Goal: Task Accomplishment & Management: Complete application form

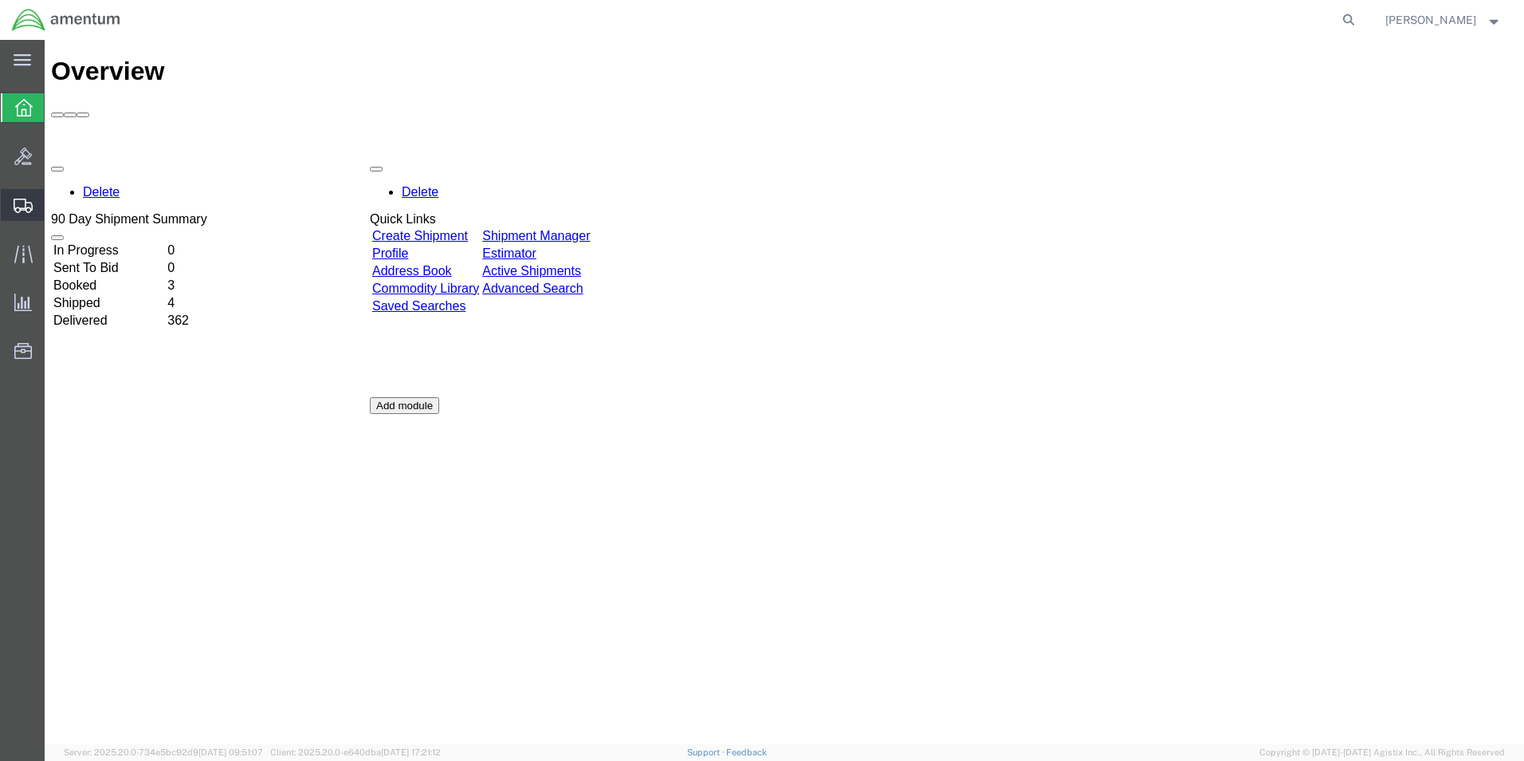
click at [0, 0] on span "Create from Template" at bounding box center [0, 0] width 0 height 0
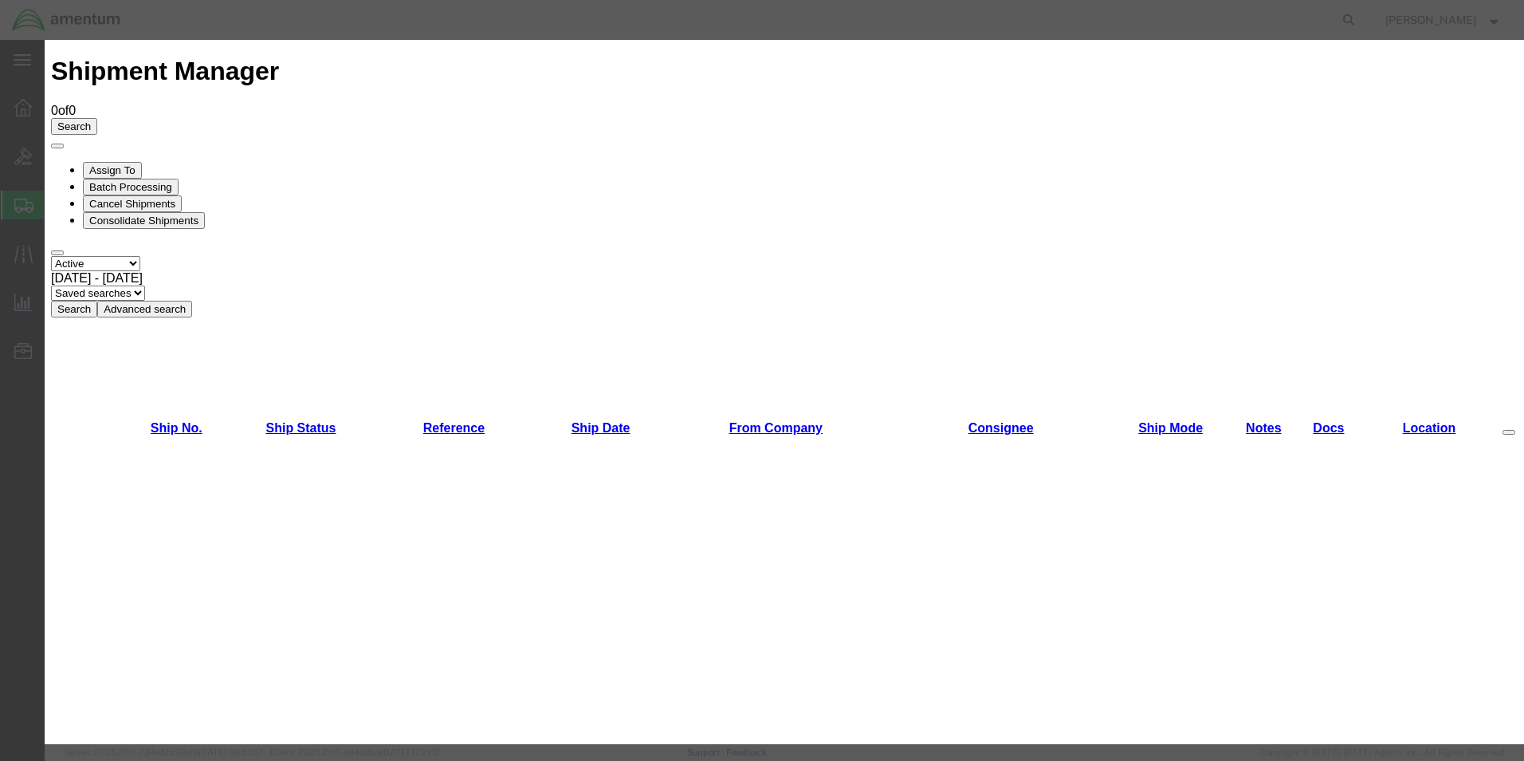
scroll to position [1036, 0]
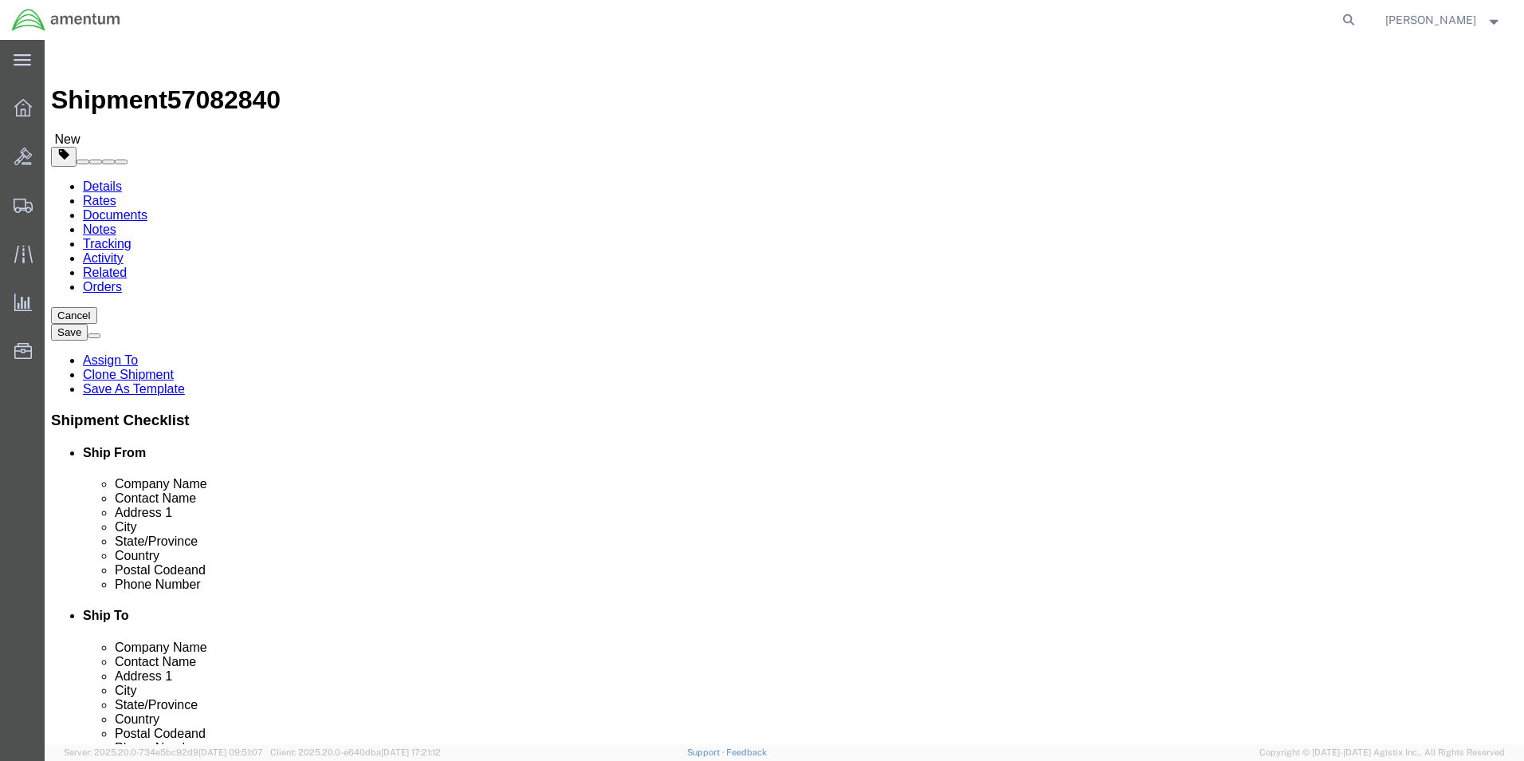
select select "49950"
select select
click div "Ship To Location Location My Profile Location [PHONE_NUMBER] [PHONE_NUMBER] [PH…"
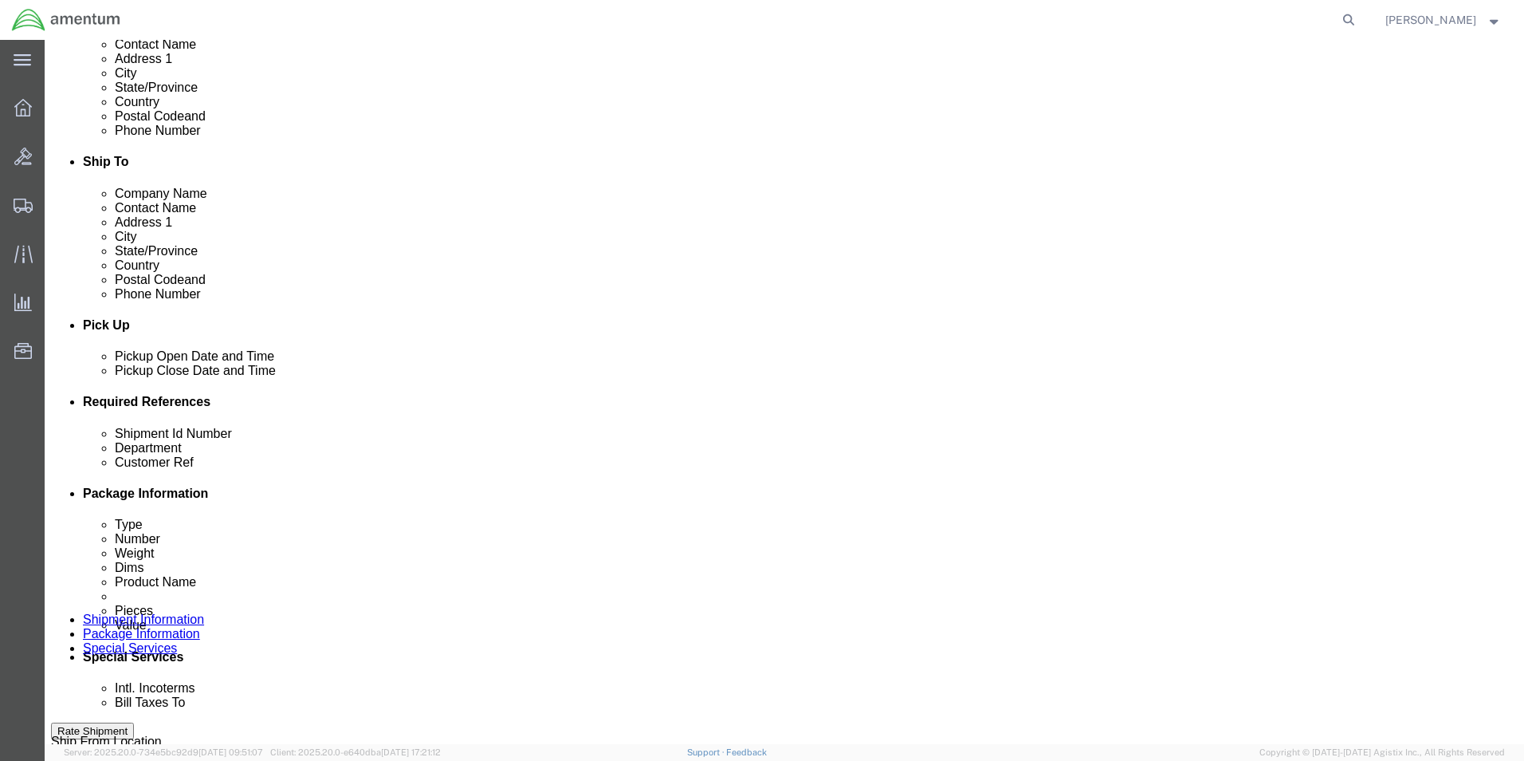
scroll to position [478, 0]
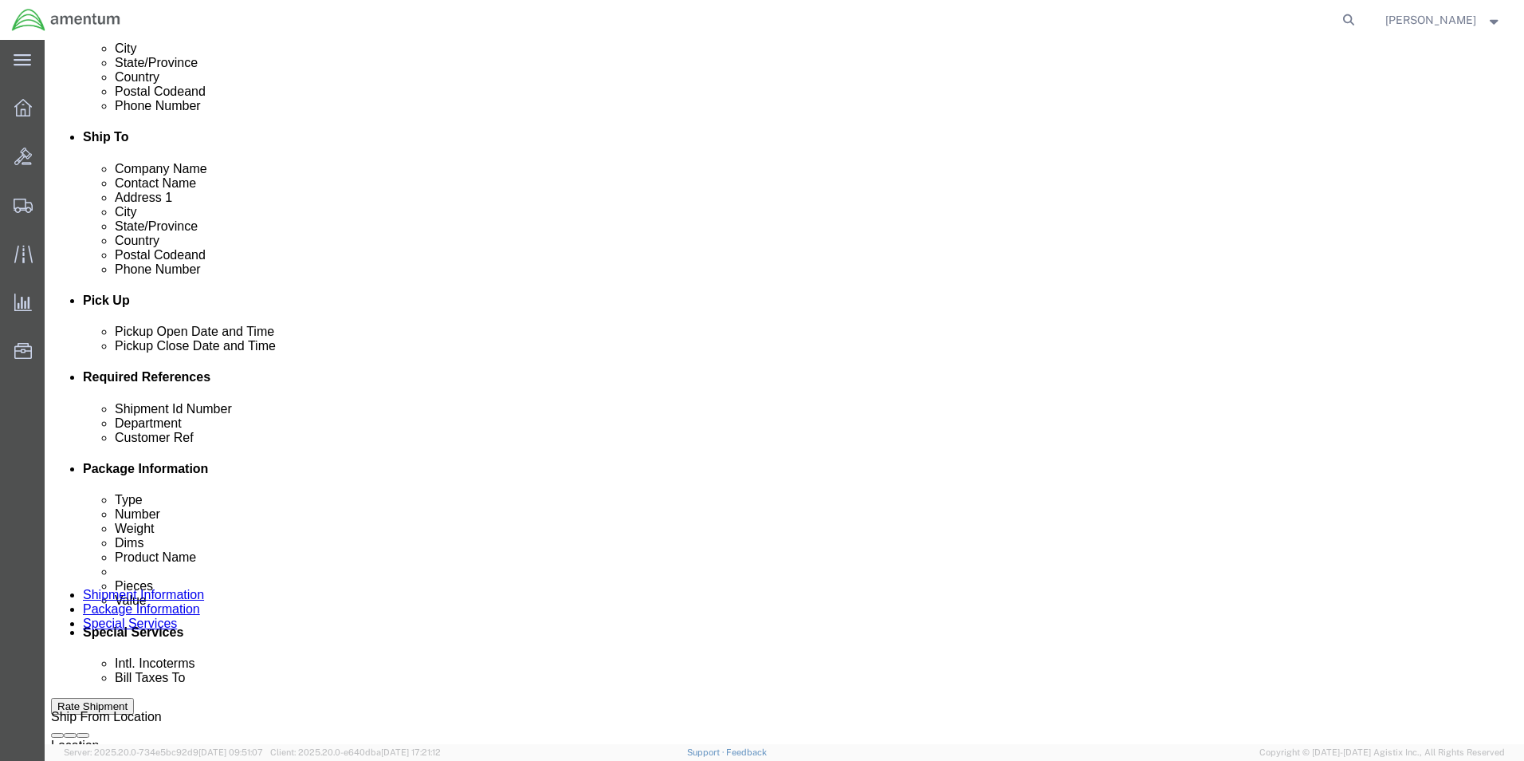
click input "930-500-25-1"
type input "9"
type input "1626(NVG)"
click div "Shipment Id Number 1626(NVG) Select Account Type Activity ID Airline Appointmen…"
click input "USAGE.322154"
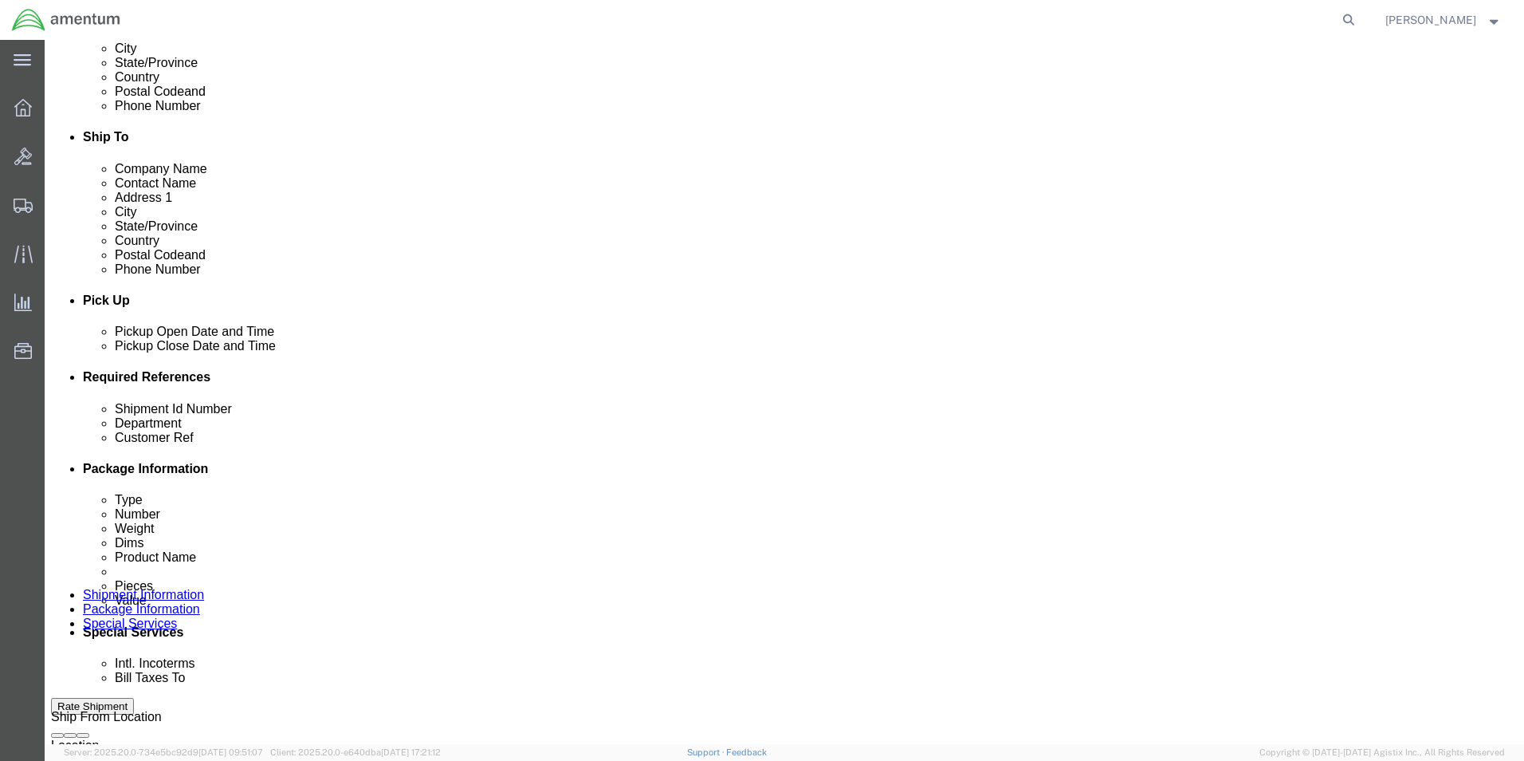
type input "U"
type input "532-010860"
click input "SN:091638"
type input "SN:897"
click div "References Add reference"
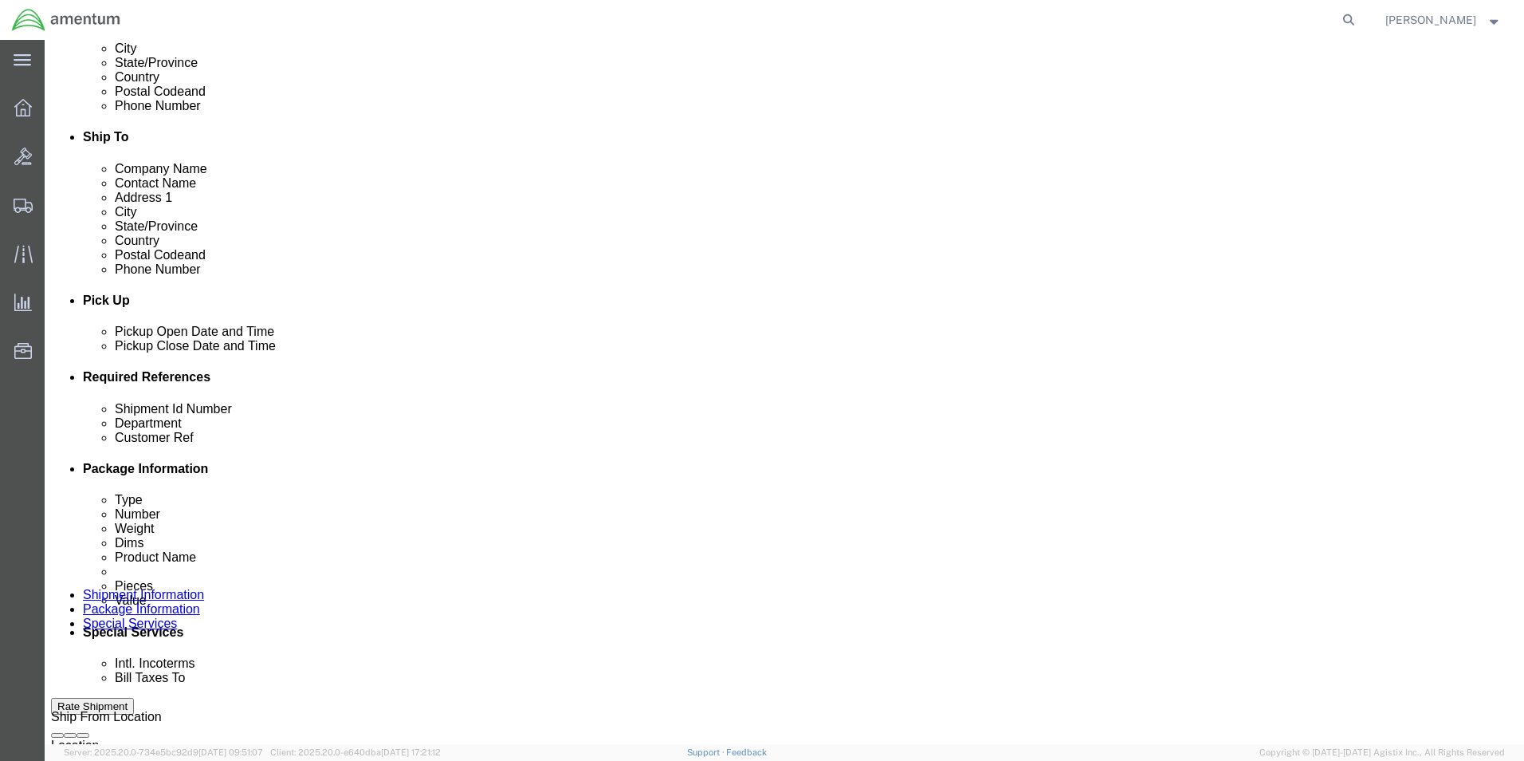
click input "6118.03.03.2219.000.UVA.0000"
type input "6118.04.03.2219.000.UVA.0000"
click div "Shipment Id Number 1626(NVG) Select Account Type Activity ID Airline Appointmen…"
click input "930-500-25-1"
type input "9"
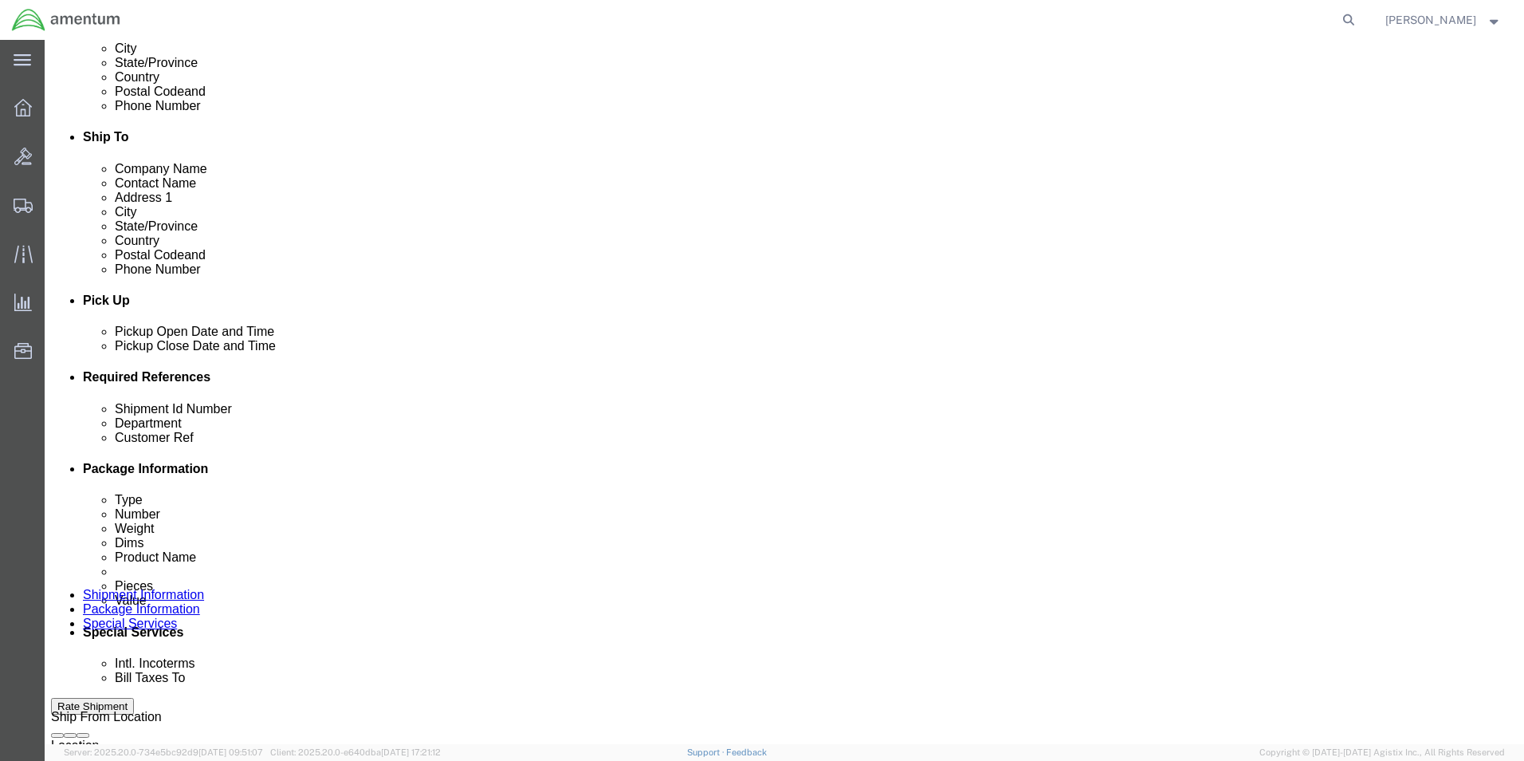
type input "1626(NVG)"
click div "Shipment Id Number 1626(NVG) Select Account Type Activity ID Airline Appointmen…"
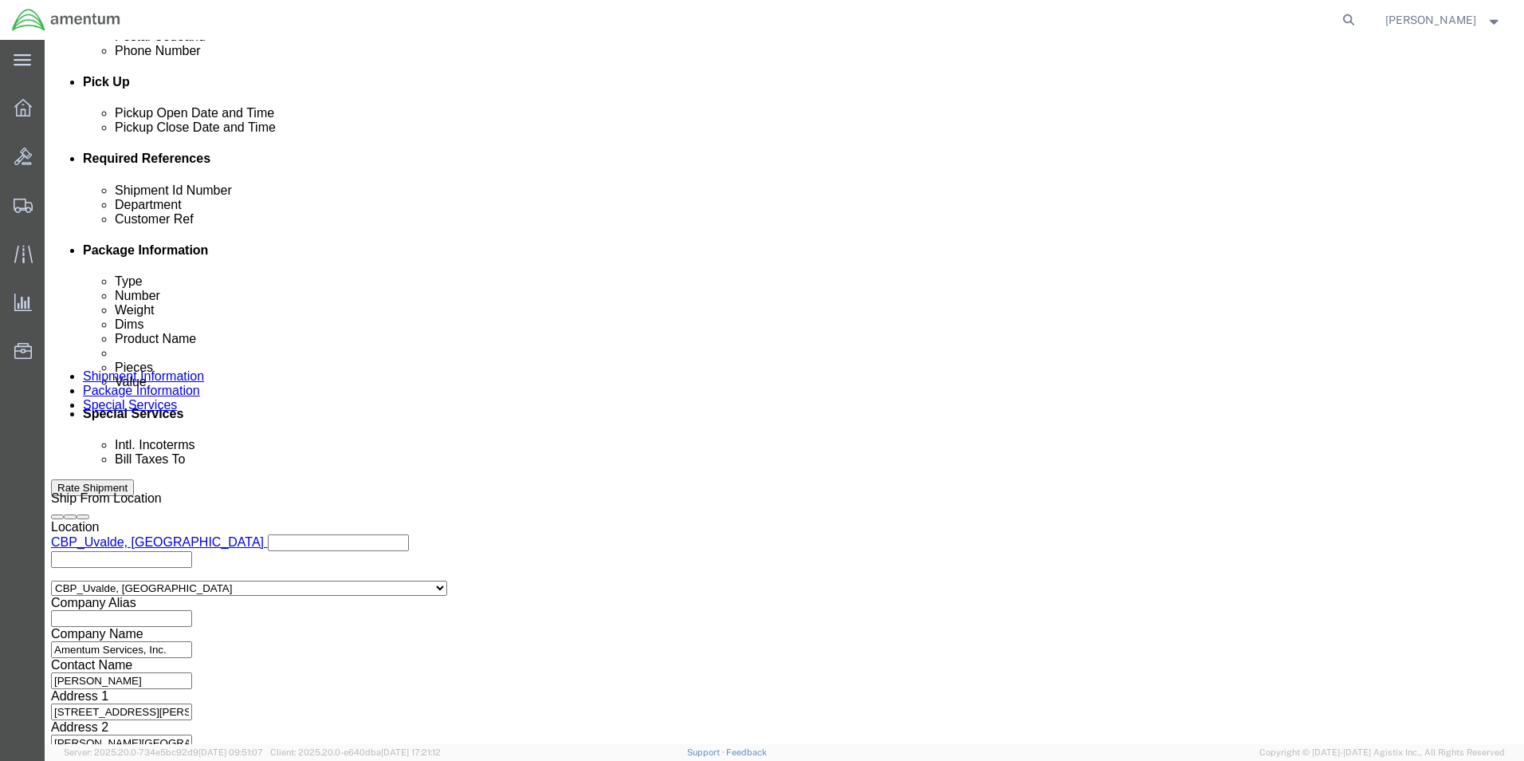
scroll to position [699, 0]
click button "Continue"
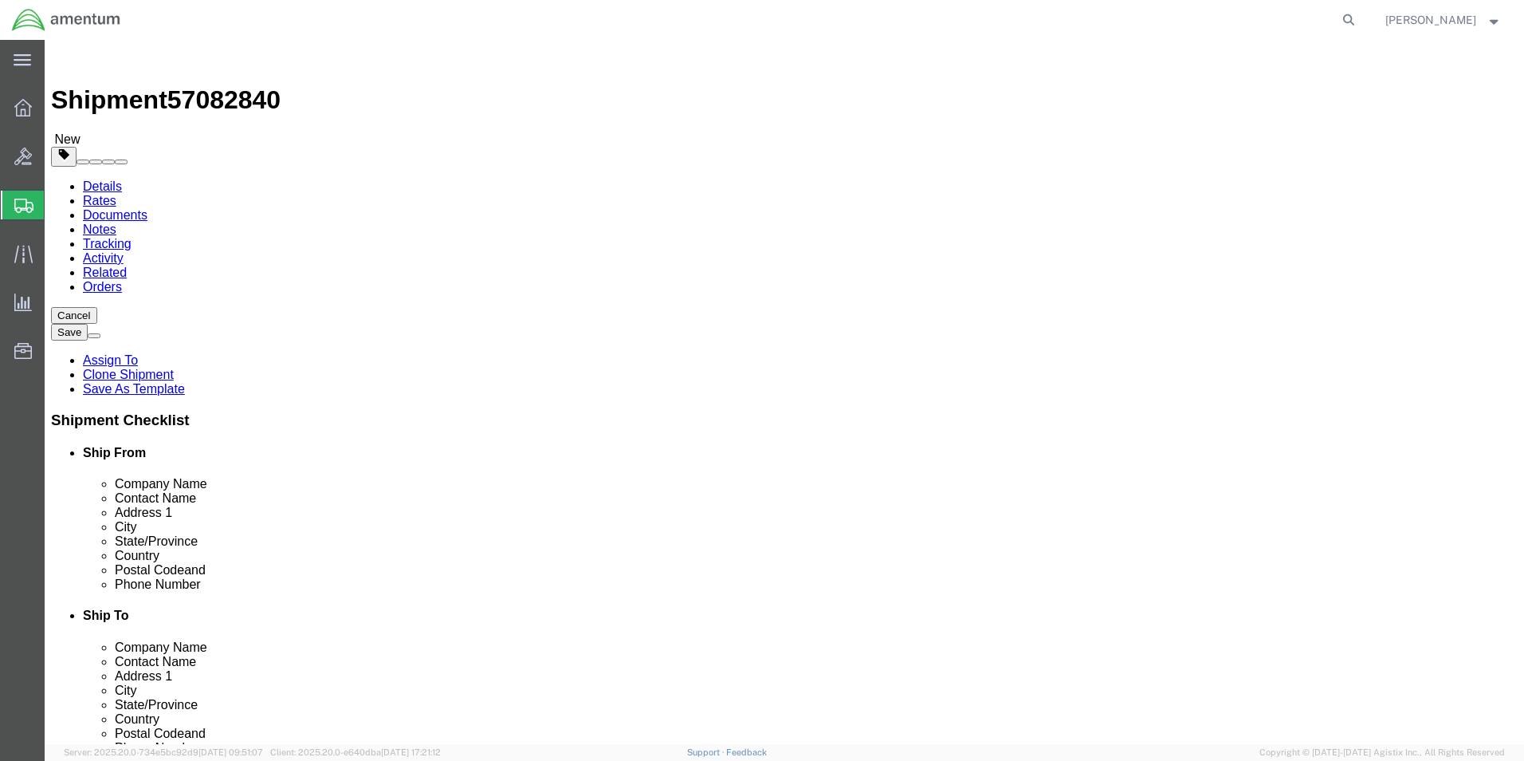
click input "18.00"
type input "1"
type input "12.00"
type input "9.00"
type input "6.00"
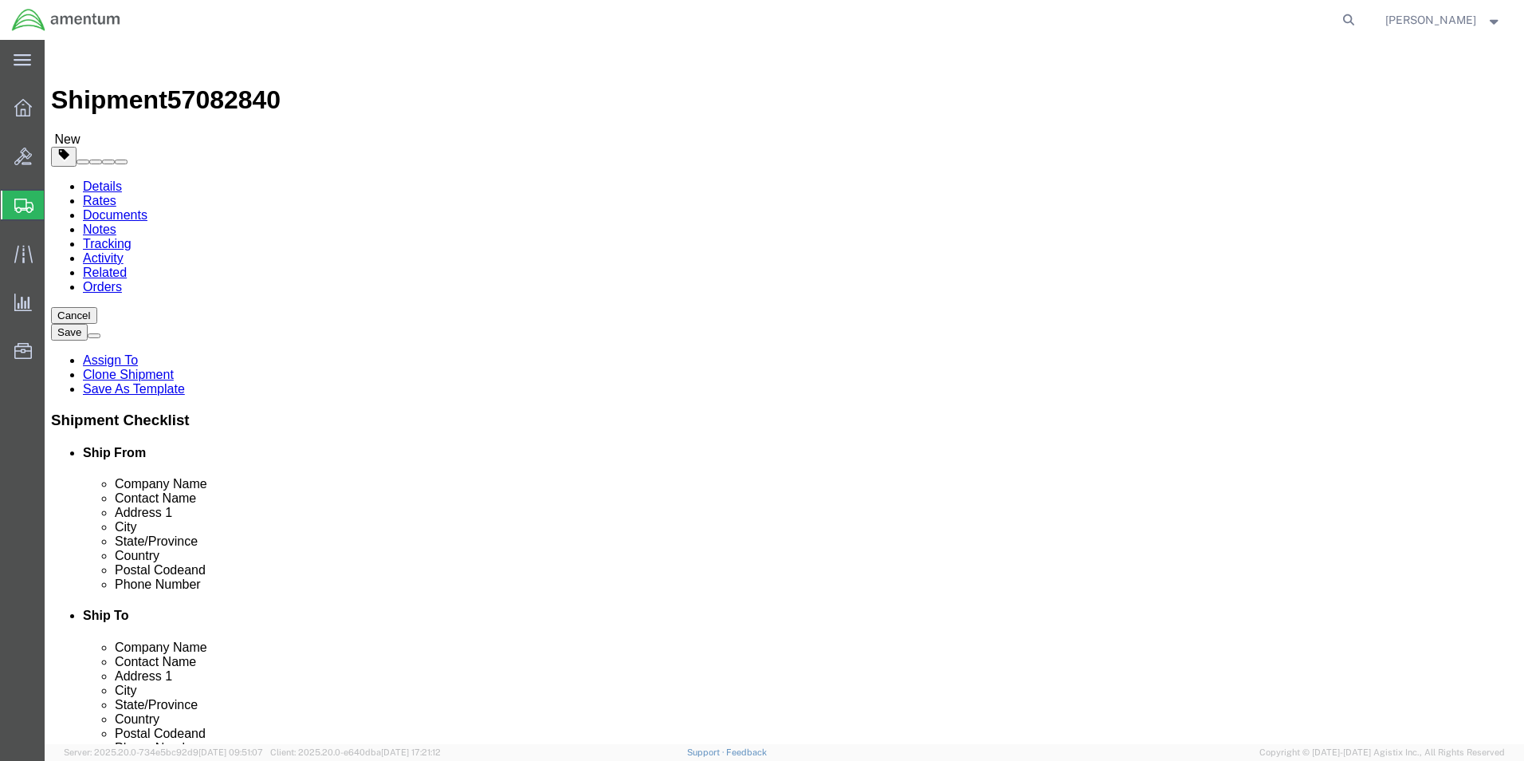
click input "9.00"
type input "9"
type input "2.5"
click div "Package Content # 1 1 x Cardboard Box(es) Package Type Select Bale(s) Basket(s)…"
click button "Rate Shipment"
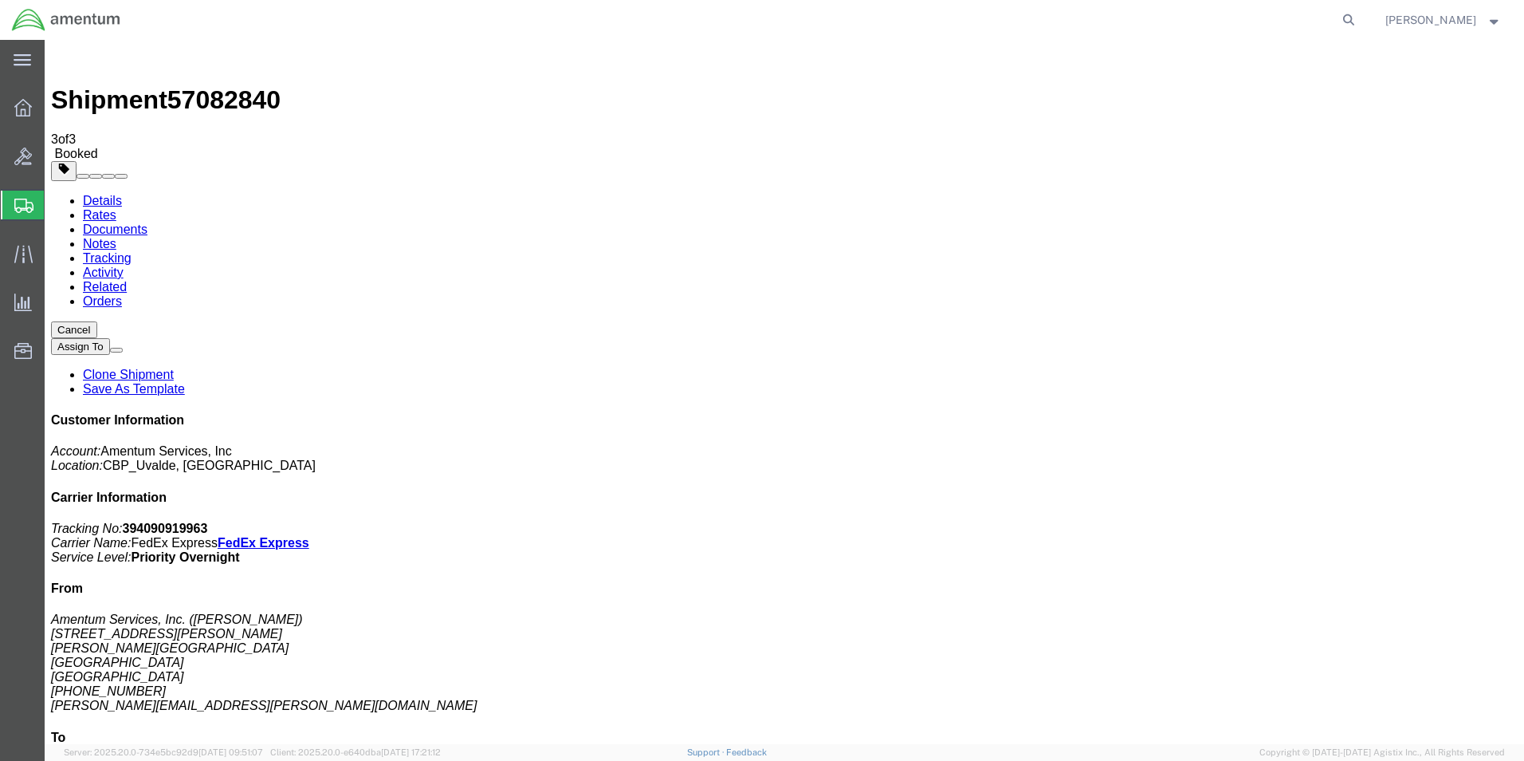
click at [0, 0] on span "Shipment Manager" at bounding box center [0, 0] width 0 height 0
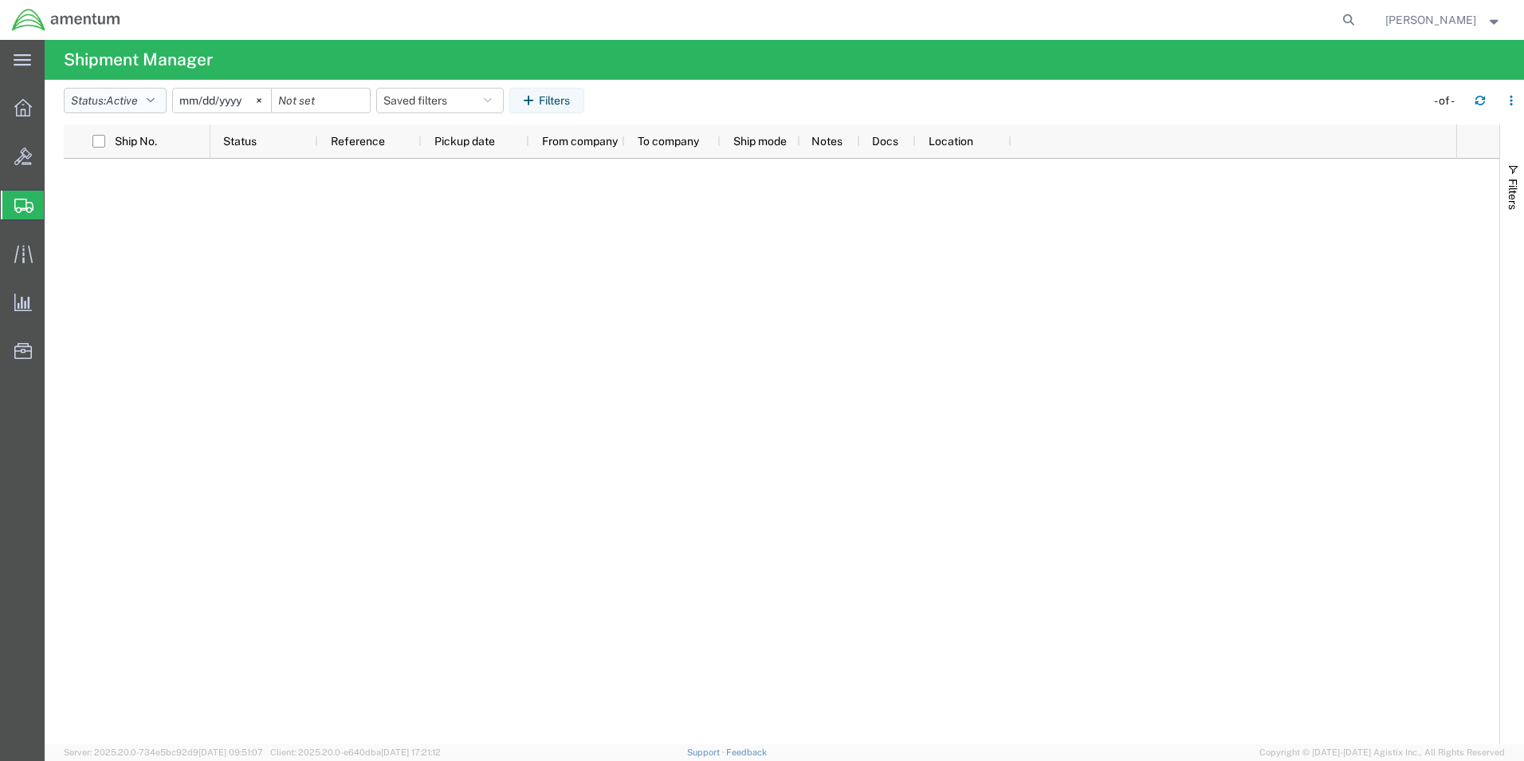
click at [151, 100] on button "Status: Active" at bounding box center [115, 101] width 103 height 26
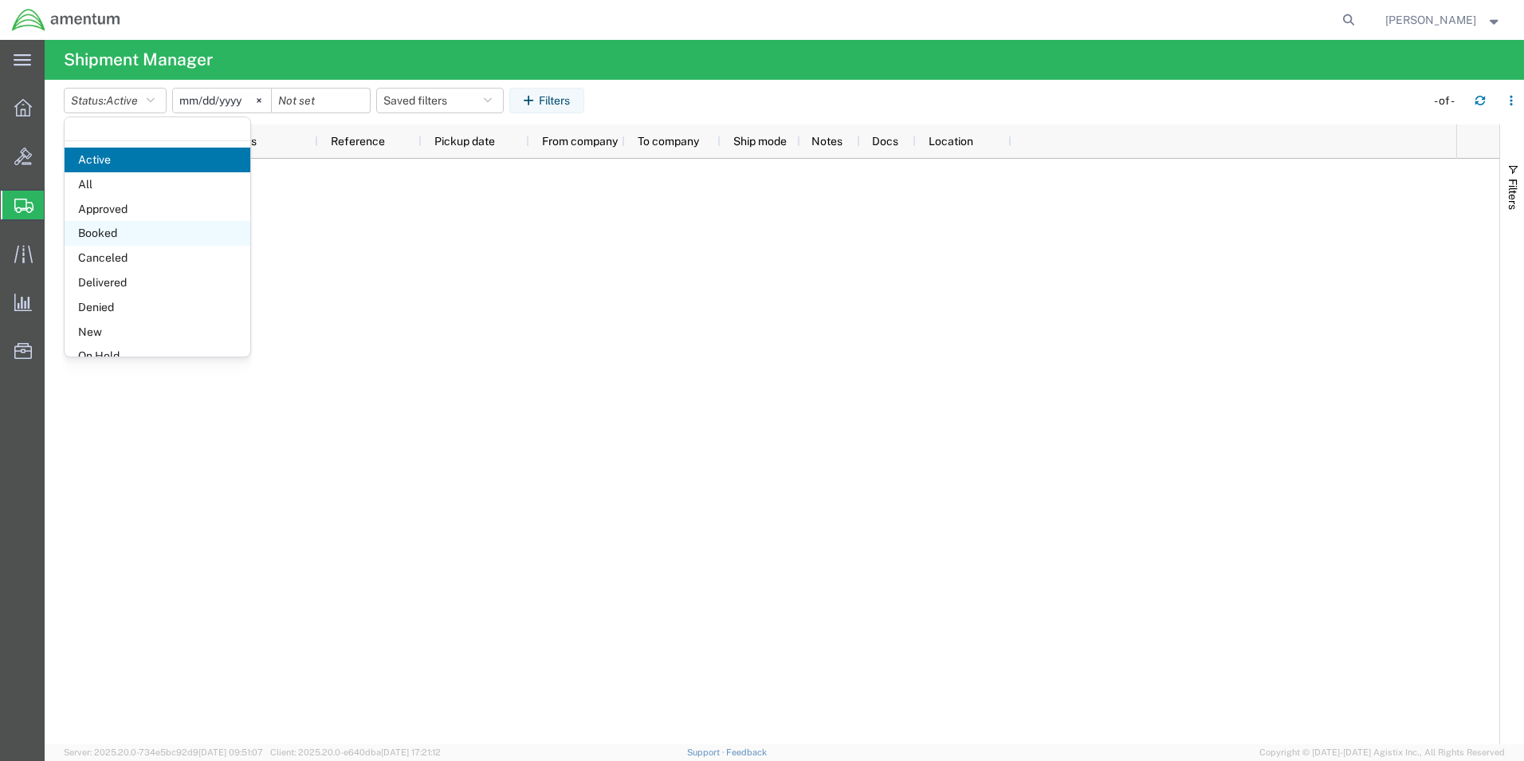
click at [104, 227] on span "Booked" at bounding box center [158, 233] width 186 height 25
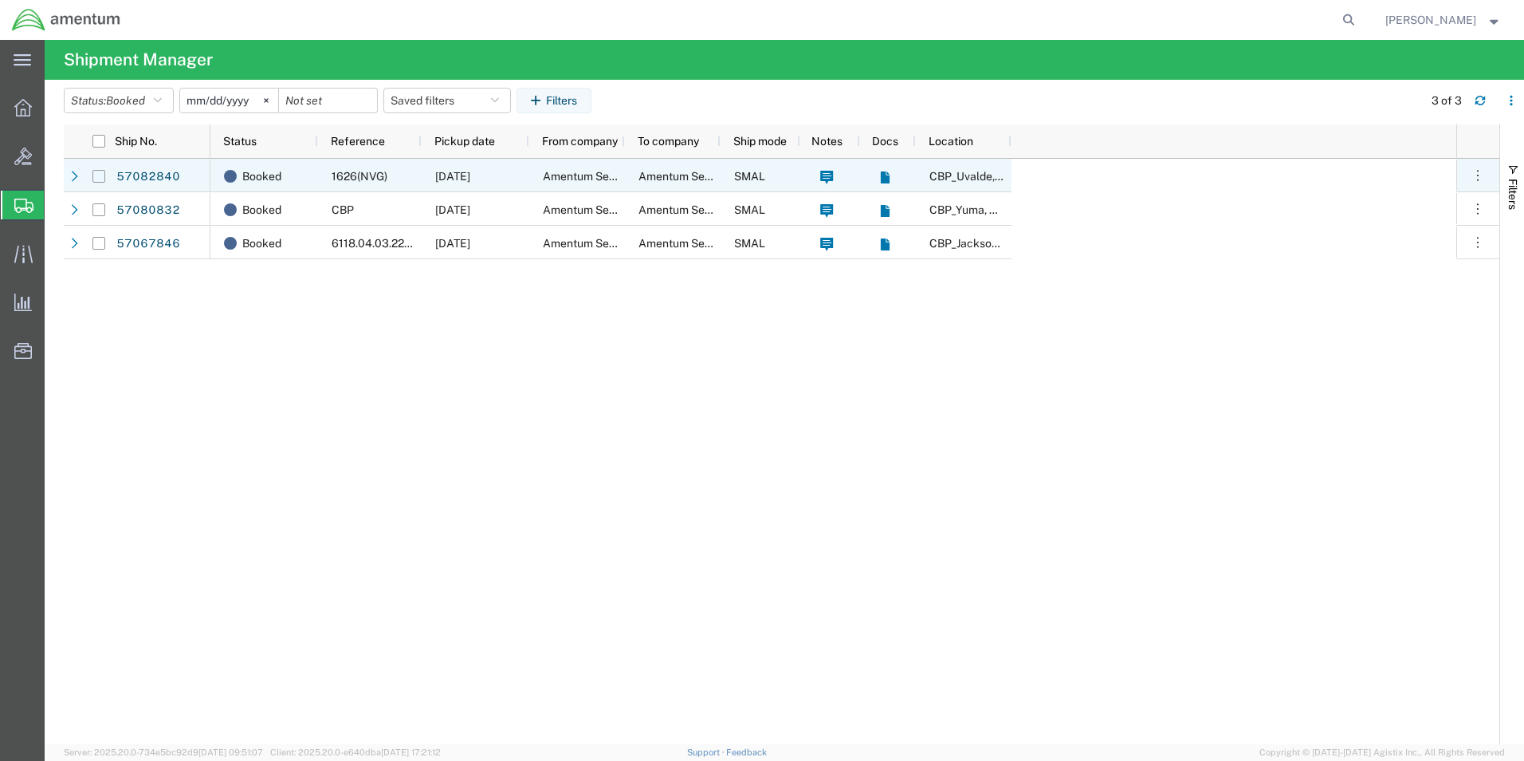
click at [99, 182] on input "Press Space to toggle row selection (unchecked)" at bounding box center [98, 176] width 13 height 13
checkbox input "true"
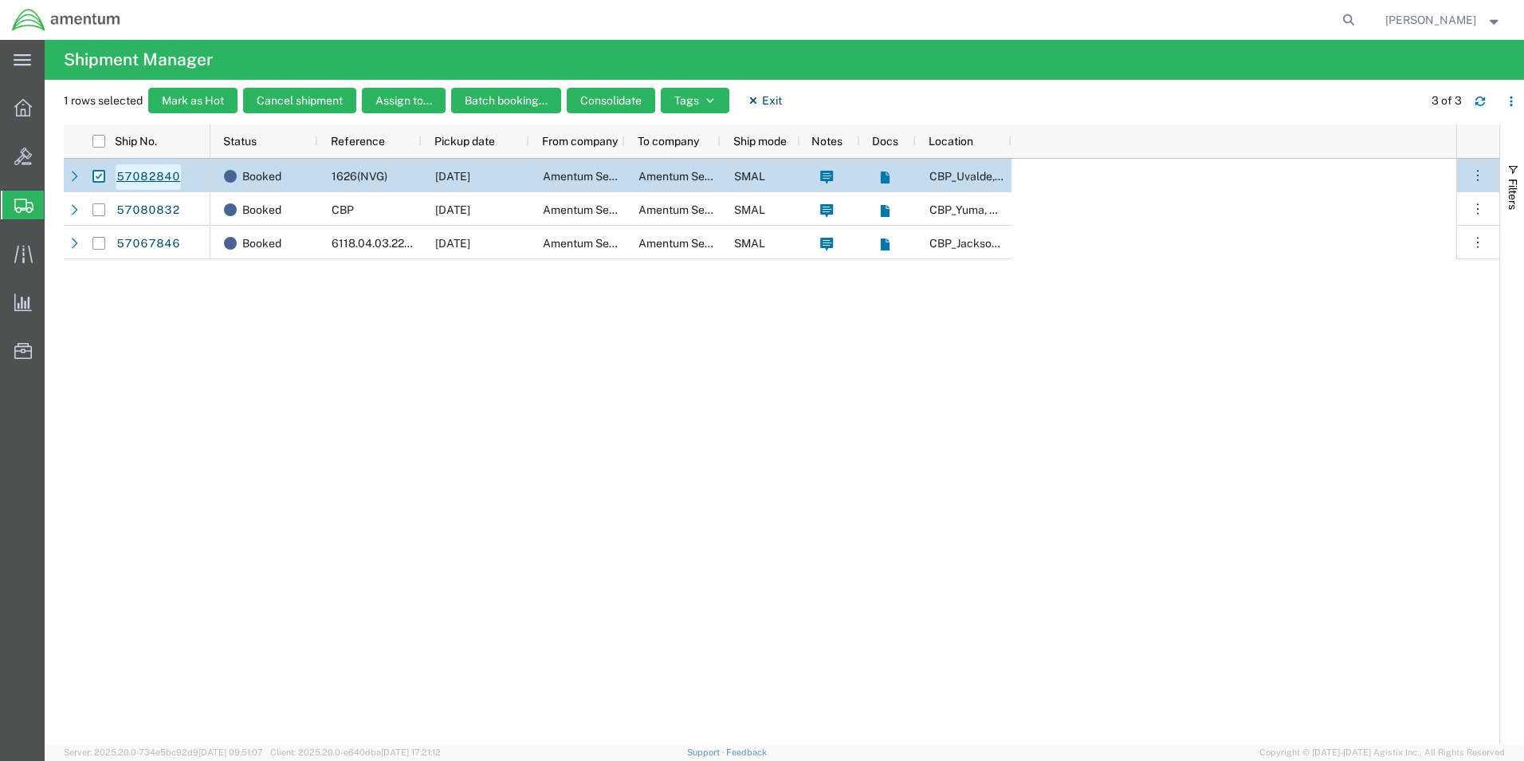
click at [140, 173] on link "57082840" at bounding box center [148, 177] width 65 height 26
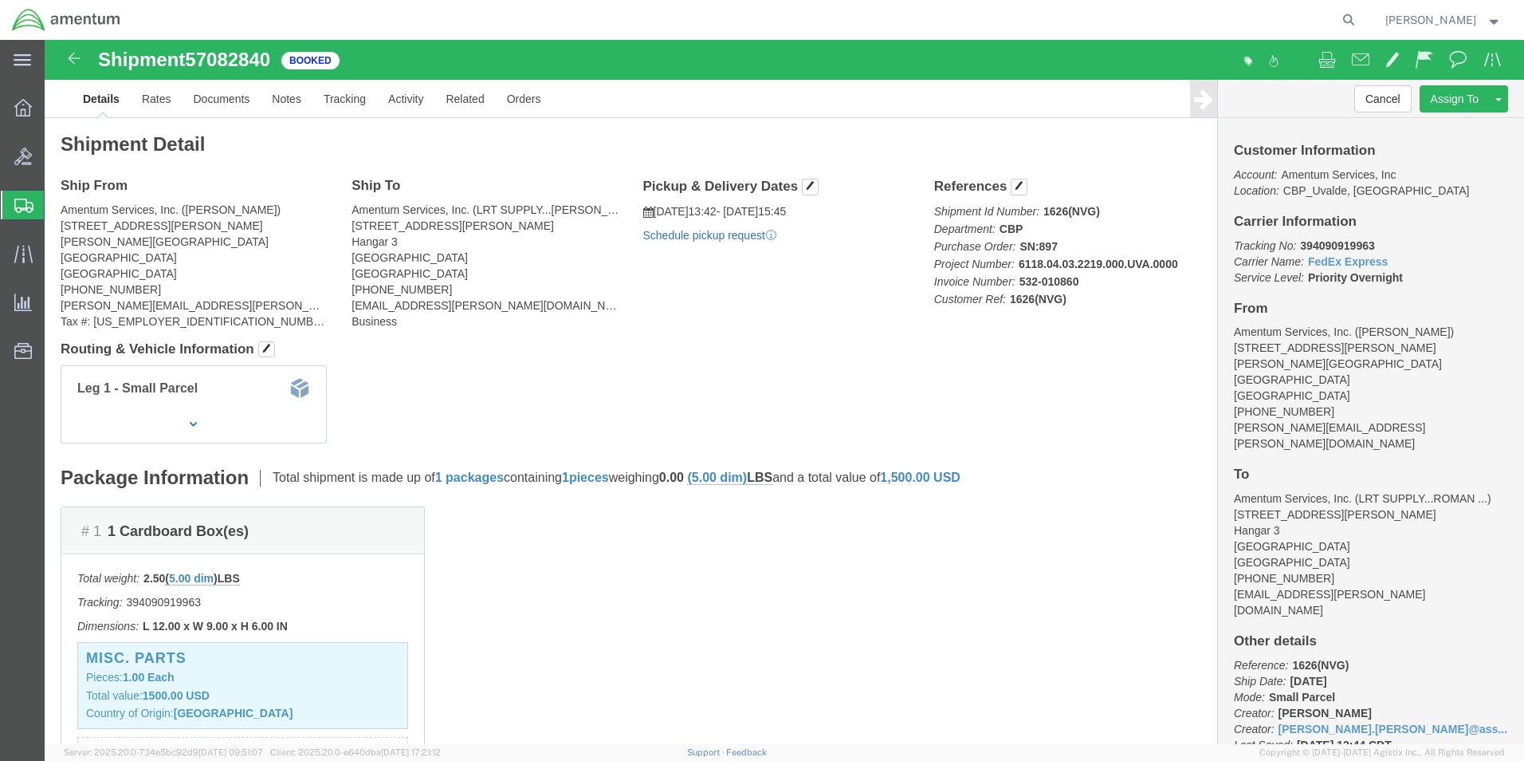
click link "Schedule pickup request"
click at [1492, 20] on strong "button" at bounding box center [1495, 20] width 14 height 6
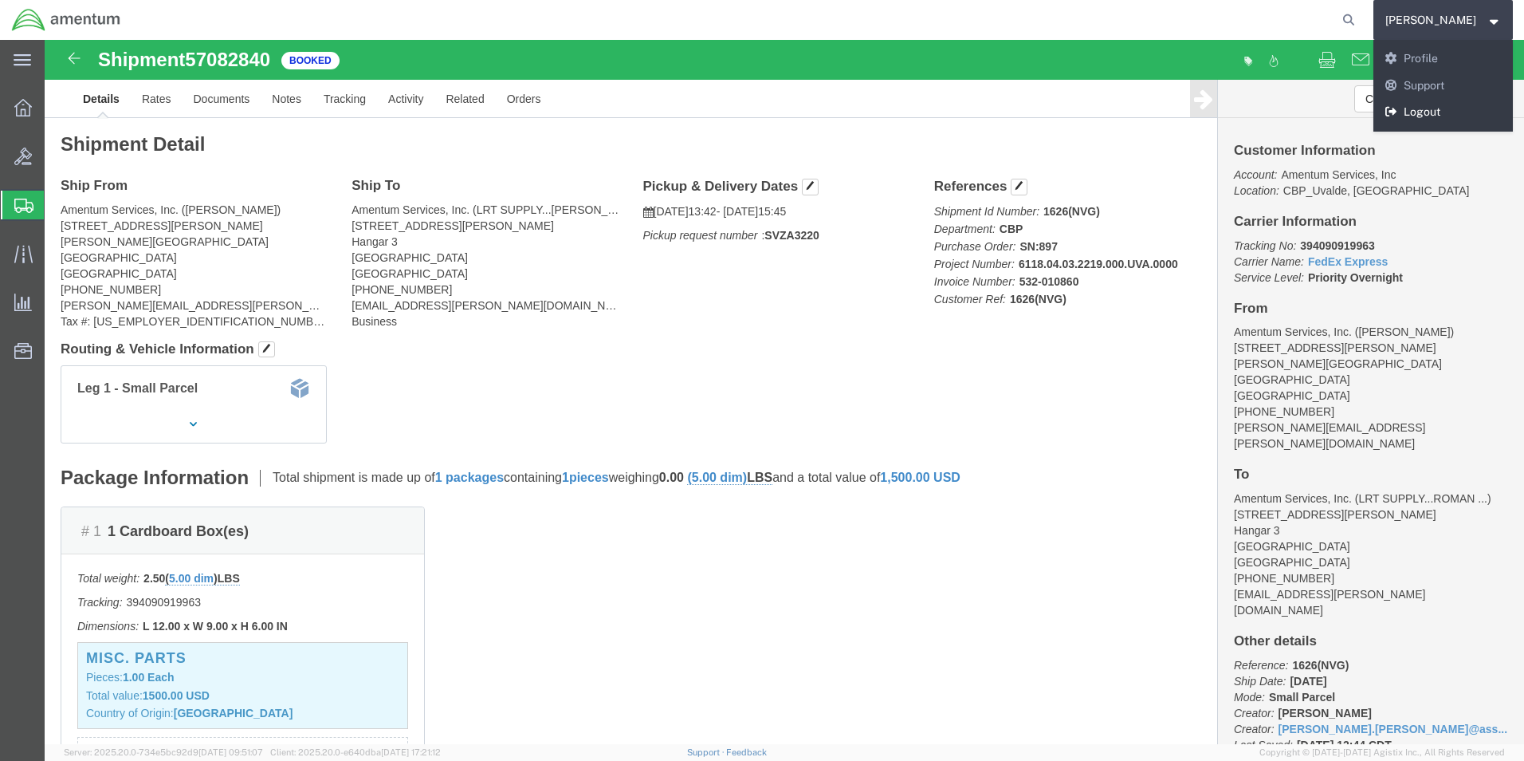
click at [1438, 108] on link "Logout" at bounding box center [1444, 112] width 140 height 27
